Goal: Information Seeking & Learning: Learn about a topic

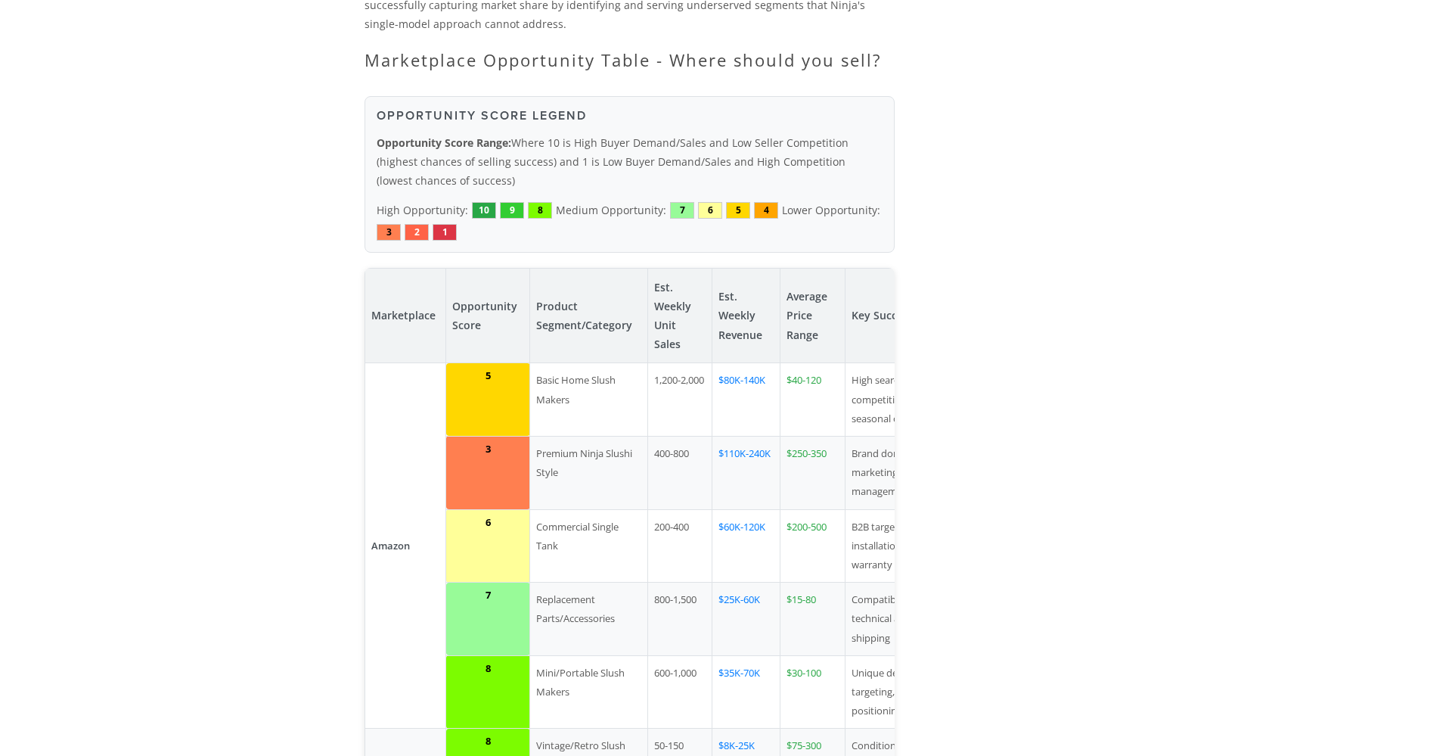
scroll to position [2118, 0]
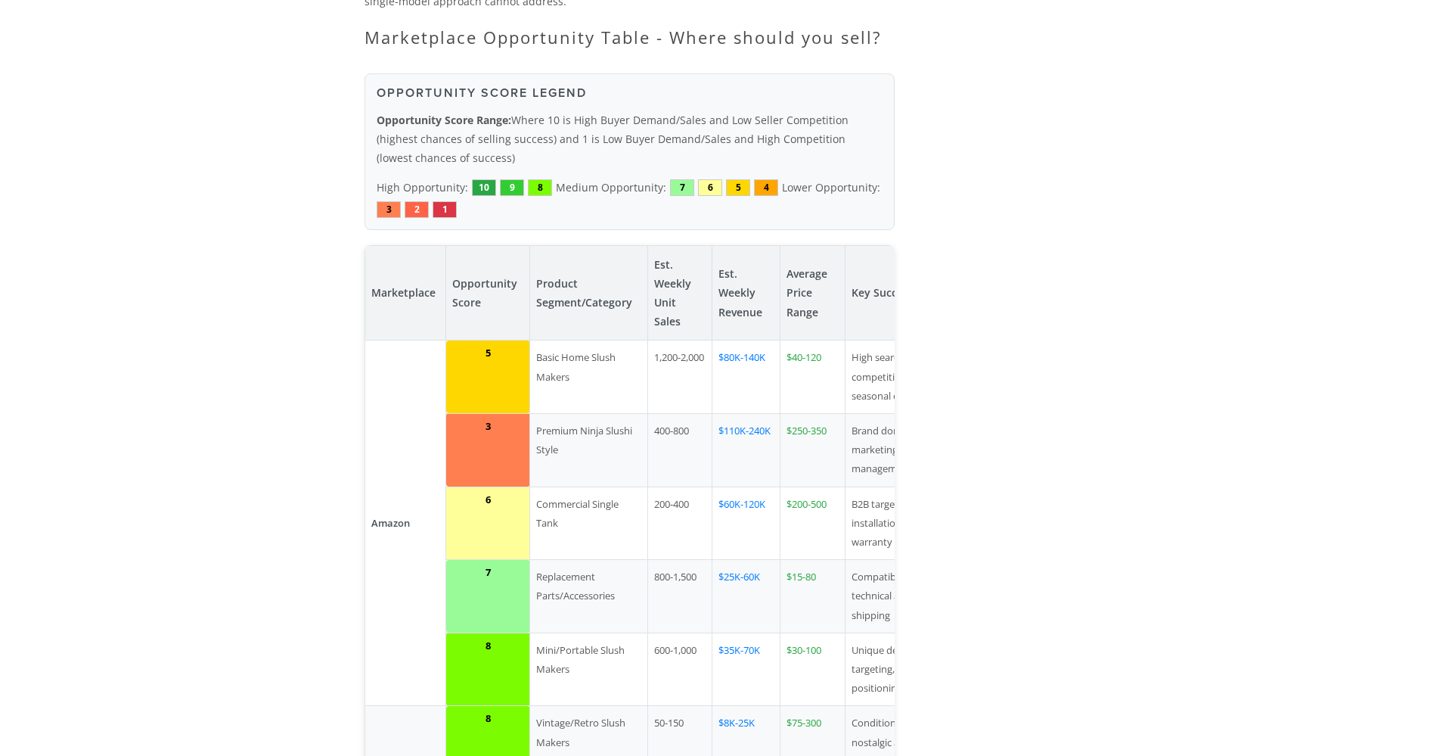
click at [827, 486] on td "$200-500" at bounding box center [812, 522] width 65 height 73
drag, startPoint x: 645, startPoint y: 427, endPoint x: 629, endPoint y: 430, distance: 16.0
click at [629, 486] on tr "6 Commercial Single Tank 200-400 $60K-120K $200-500 B2B targeting, installation…" at bounding box center [667, 522] width 604 height 73
click at [629, 486] on td "Commercial Single Tank" at bounding box center [589, 522] width 118 height 73
click at [611, 486] on td "Commercial Single Tank" at bounding box center [589, 522] width 118 height 73
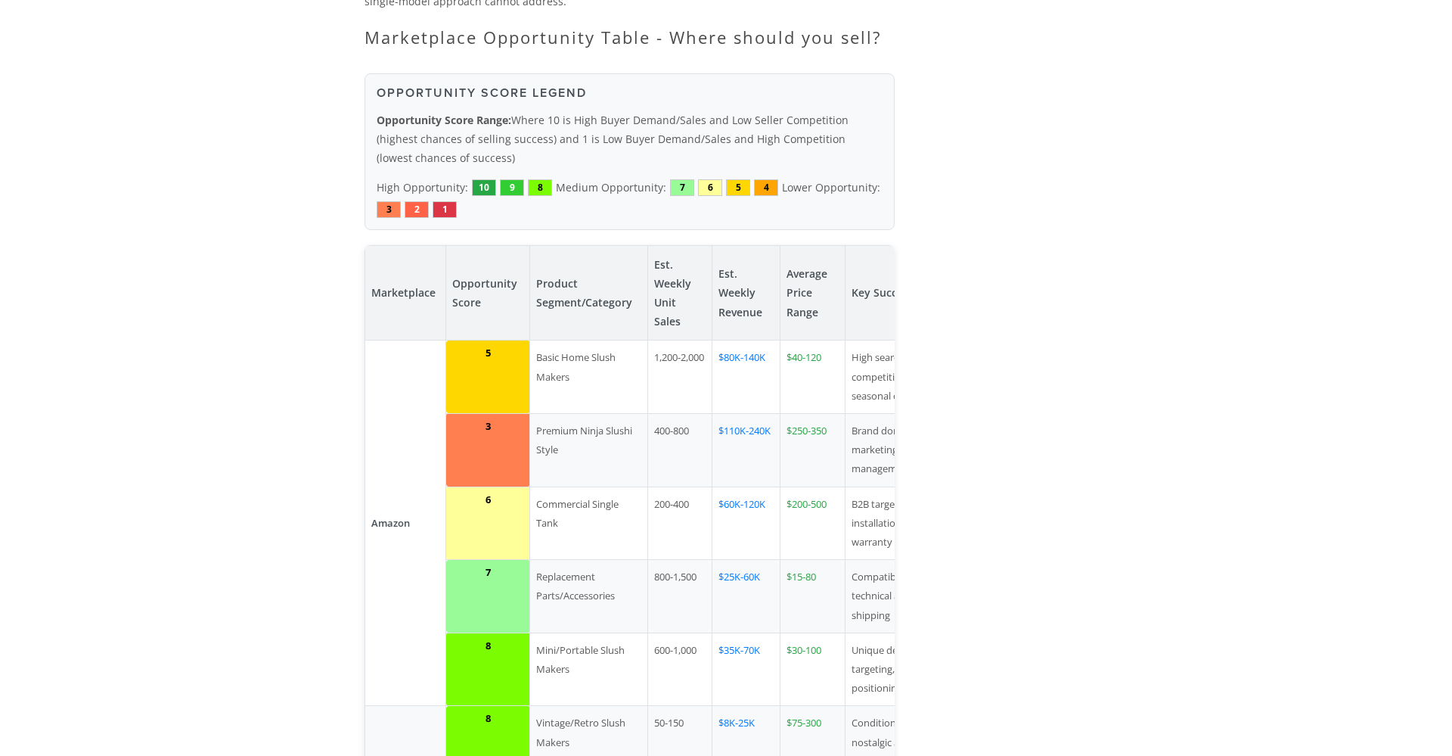
click at [577, 560] on td "Replacement Parts/Accessories" at bounding box center [589, 596] width 118 height 73
drag, startPoint x: 597, startPoint y: 464, endPoint x: 673, endPoint y: 486, distance: 78.7
click at [619, 560] on td "Replacement Parts/Accessories" at bounding box center [589, 596] width 118 height 73
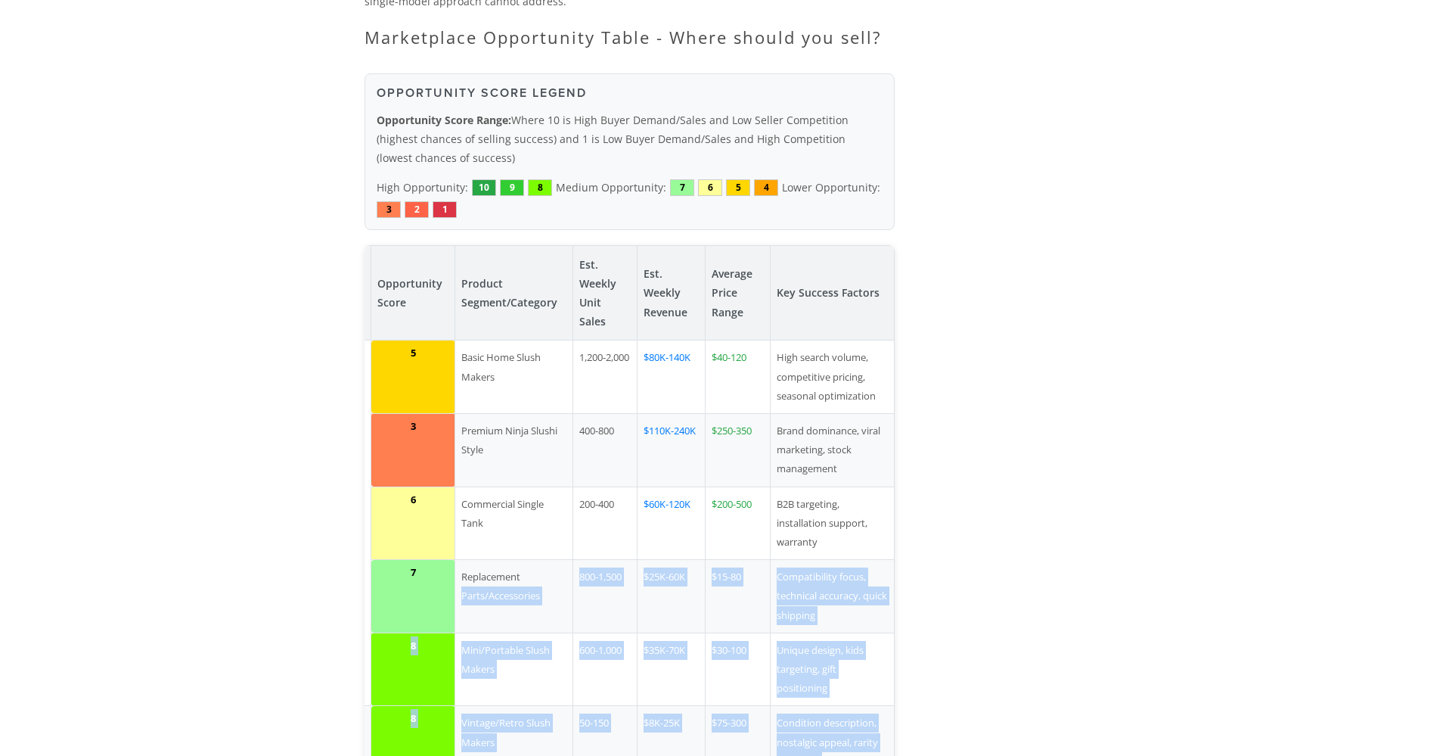
drag, startPoint x: 673, startPoint y: 486, endPoint x: 902, endPoint y: 494, distance: 229.3
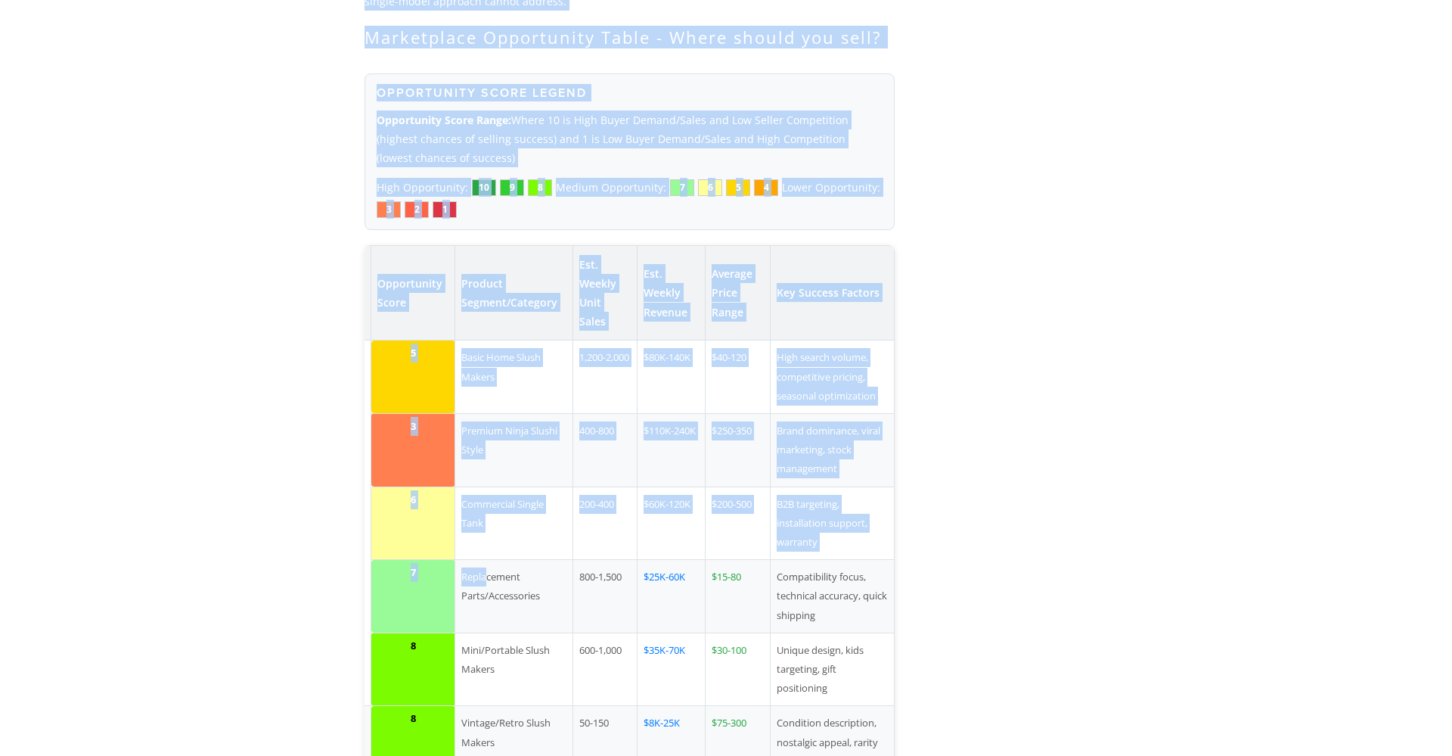
scroll to position [0, 0]
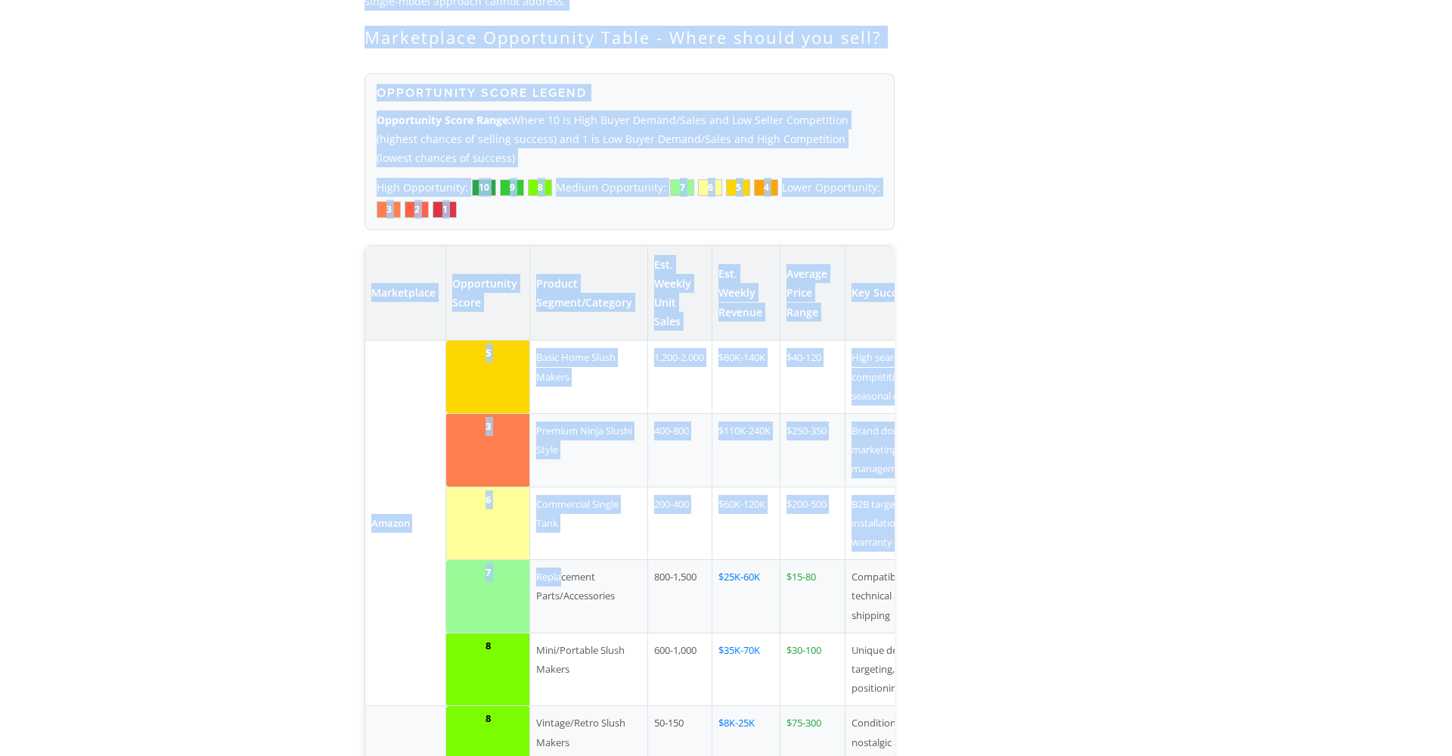
drag, startPoint x: 347, startPoint y: 479, endPoint x: 236, endPoint y: 476, distance: 111.2
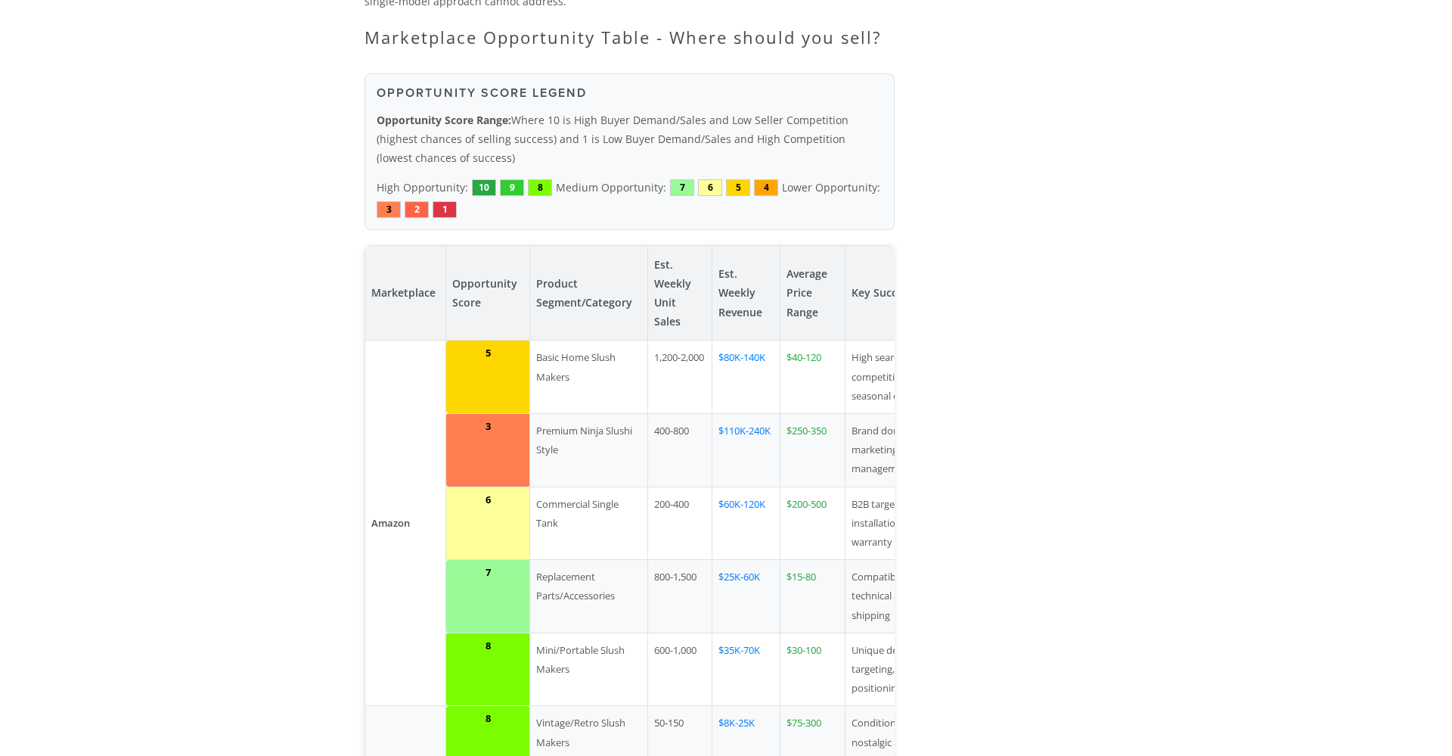
click at [603, 560] on td "Replacement Parts/Accessories" at bounding box center [589, 596] width 118 height 73
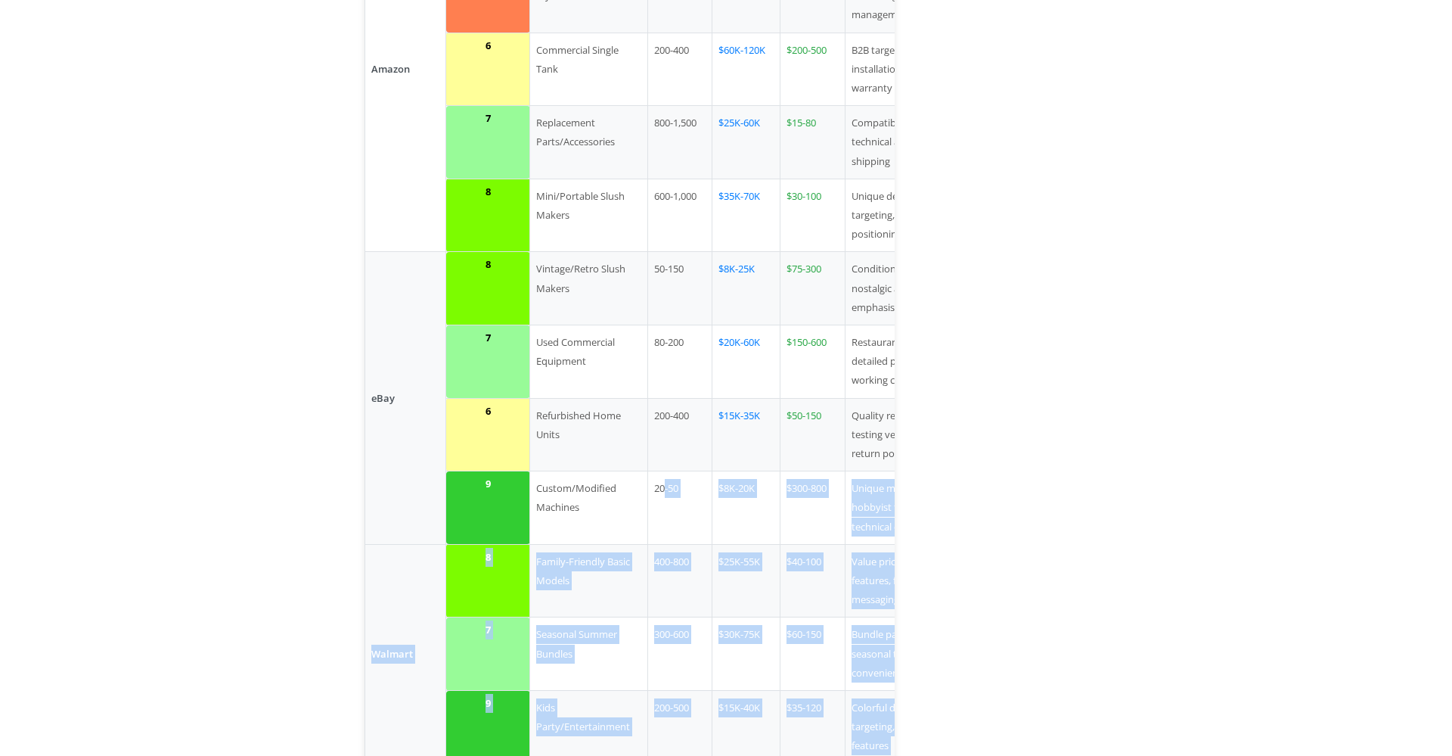
scroll to position [0, 75]
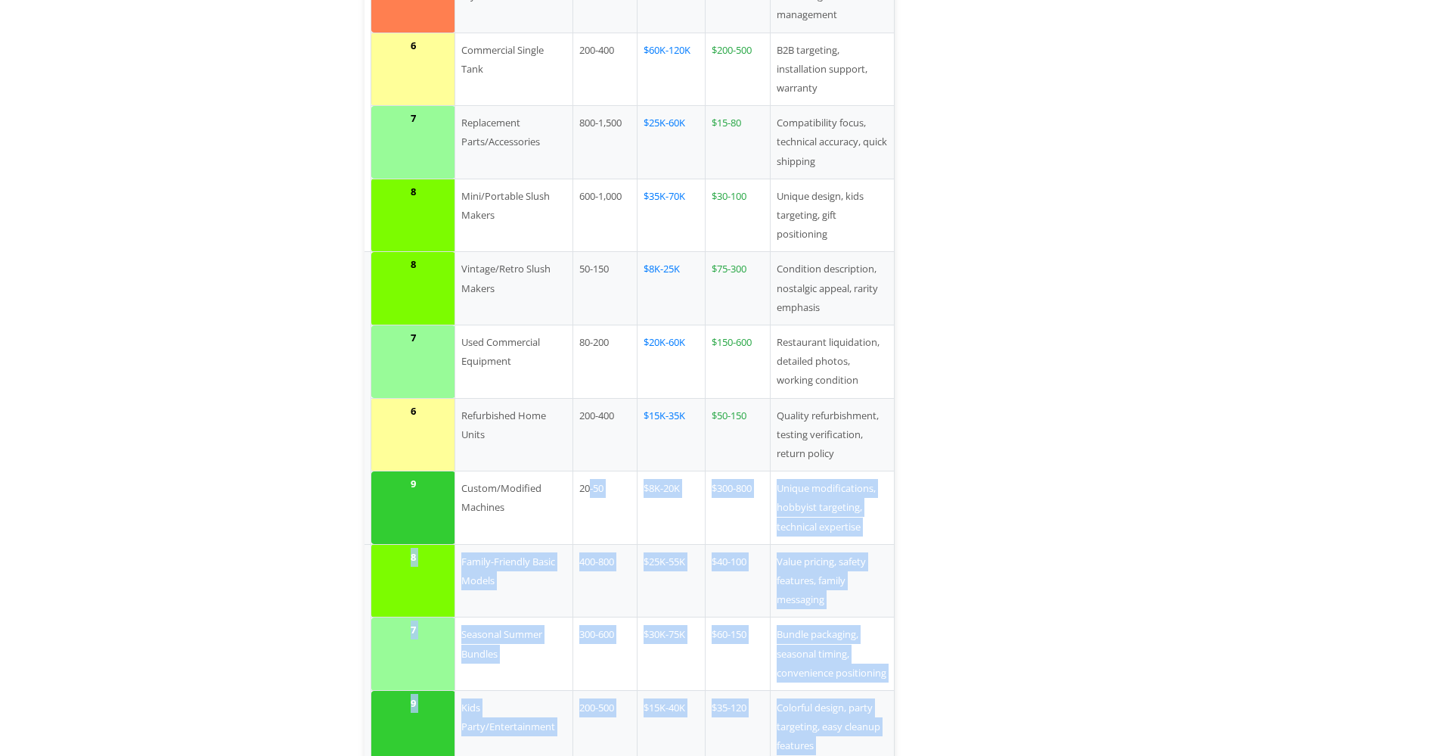
drag, startPoint x: 663, startPoint y: 407, endPoint x: 859, endPoint y: 409, distance: 195.9
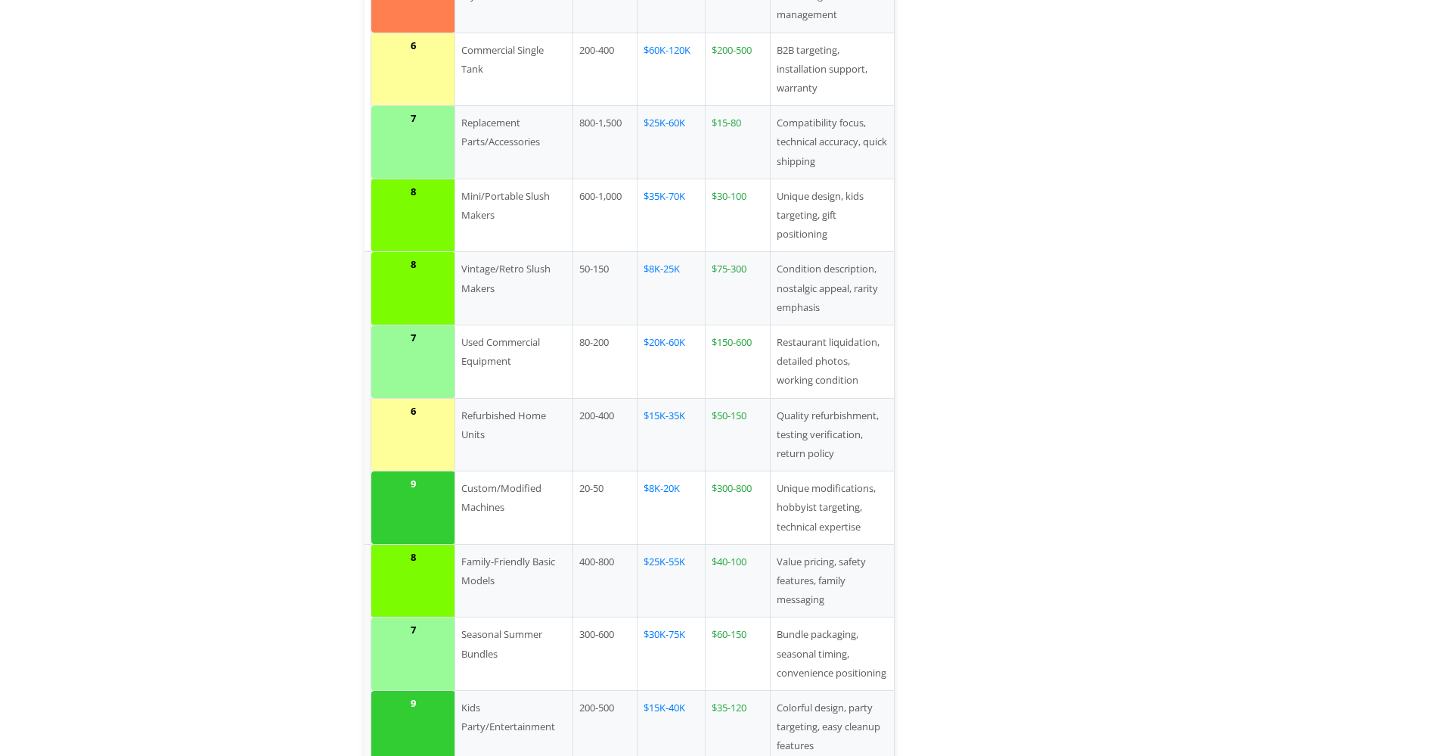
click at [614, 398] on td "200-400" at bounding box center [605, 434] width 64 height 73
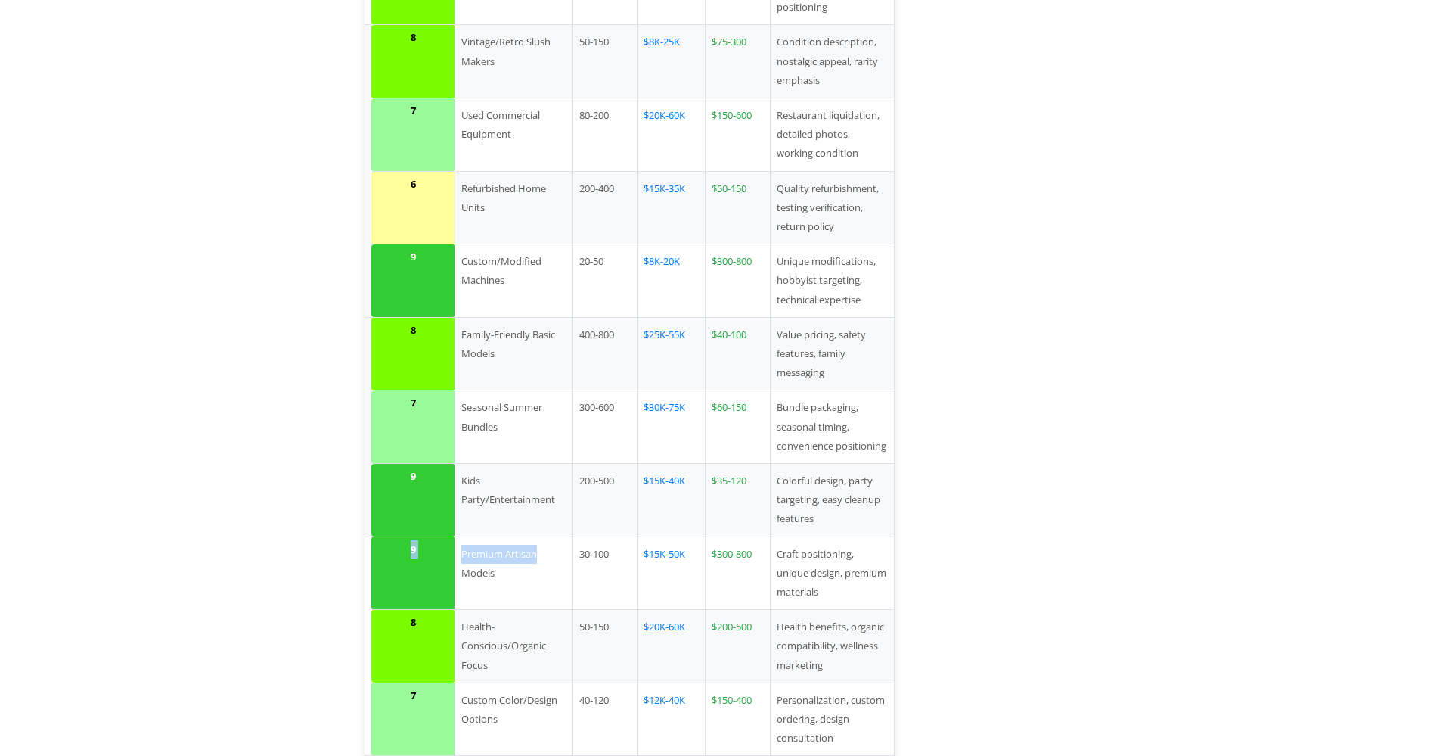
scroll to position [0, 0]
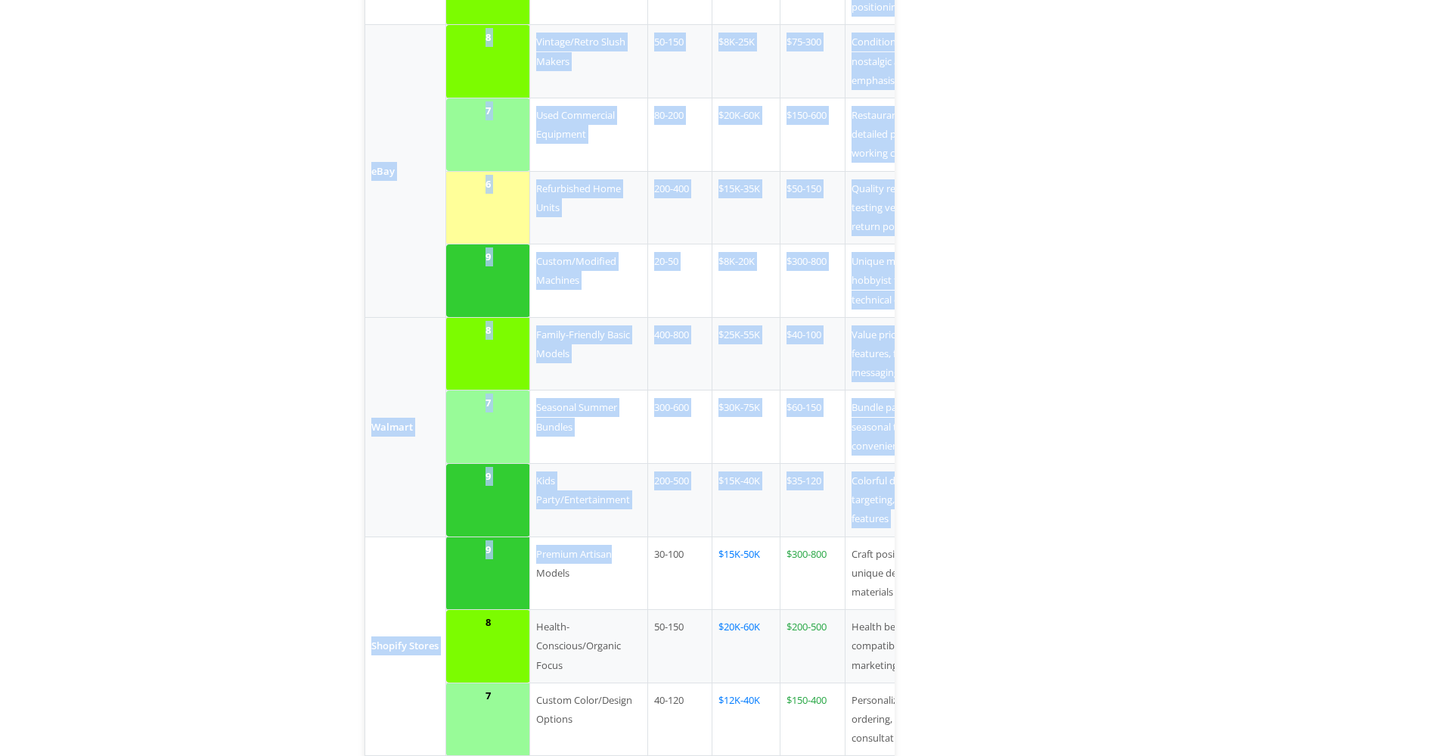
drag, startPoint x: 545, startPoint y: 453, endPoint x: 309, endPoint y: 439, distance: 236.3
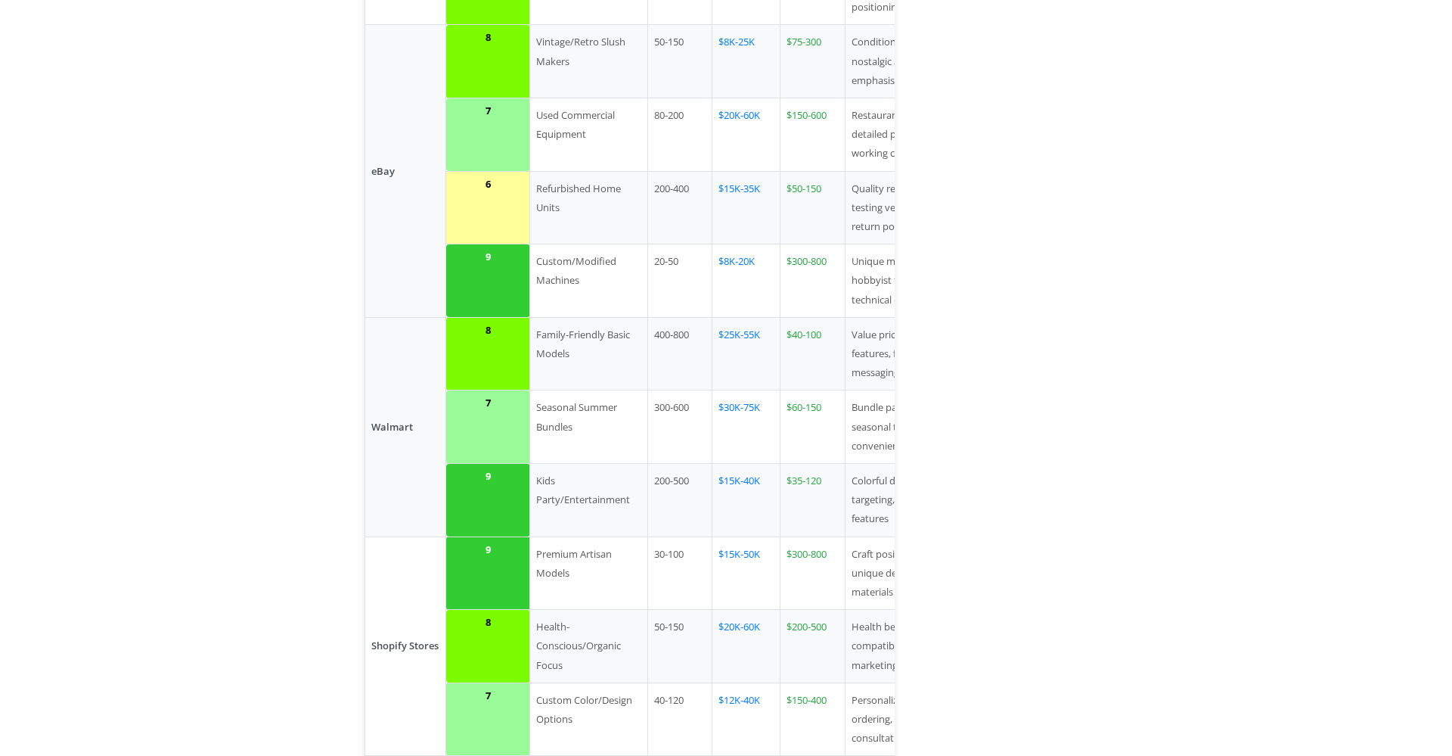
click at [665, 536] on td "30-100" at bounding box center [680, 572] width 64 height 73
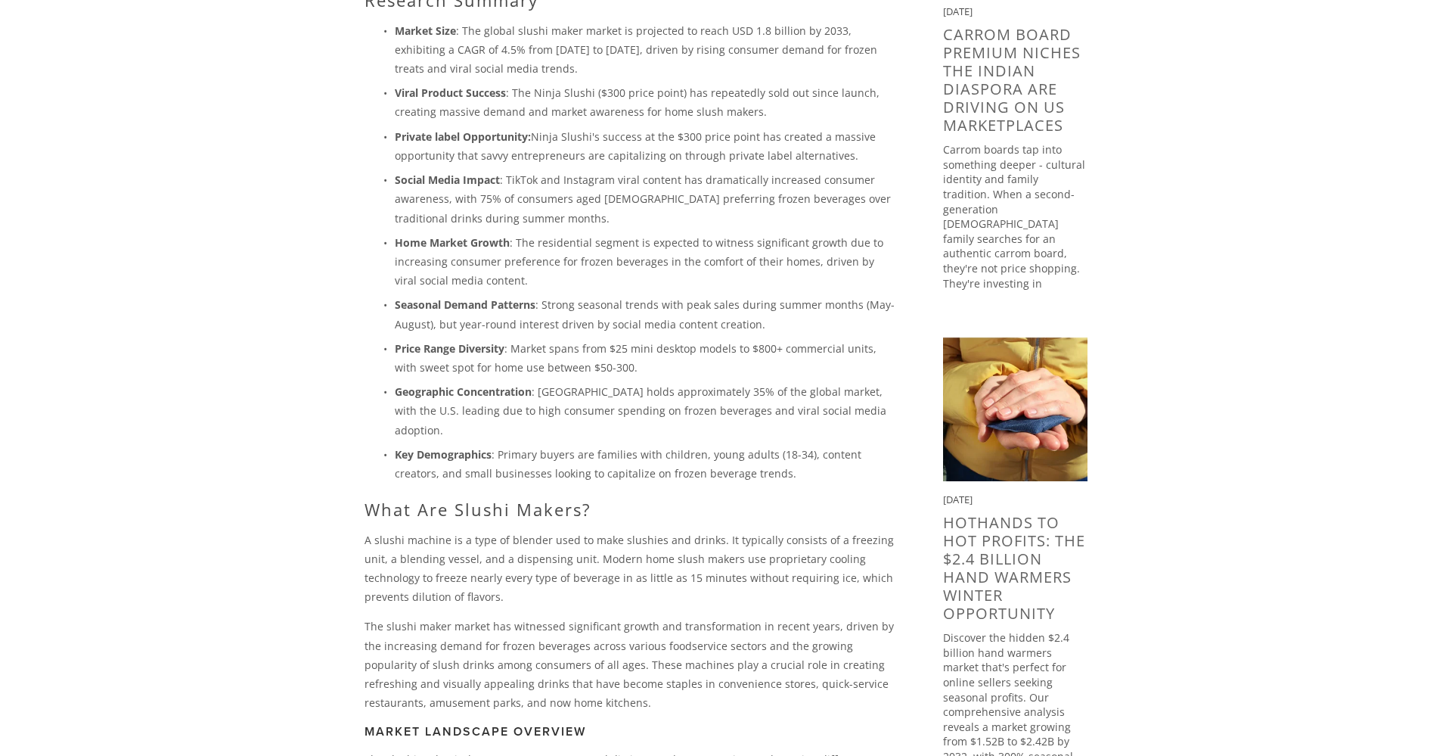
scroll to position [303, 0]
